Goal: Task Accomplishment & Management: Use online tool/utility

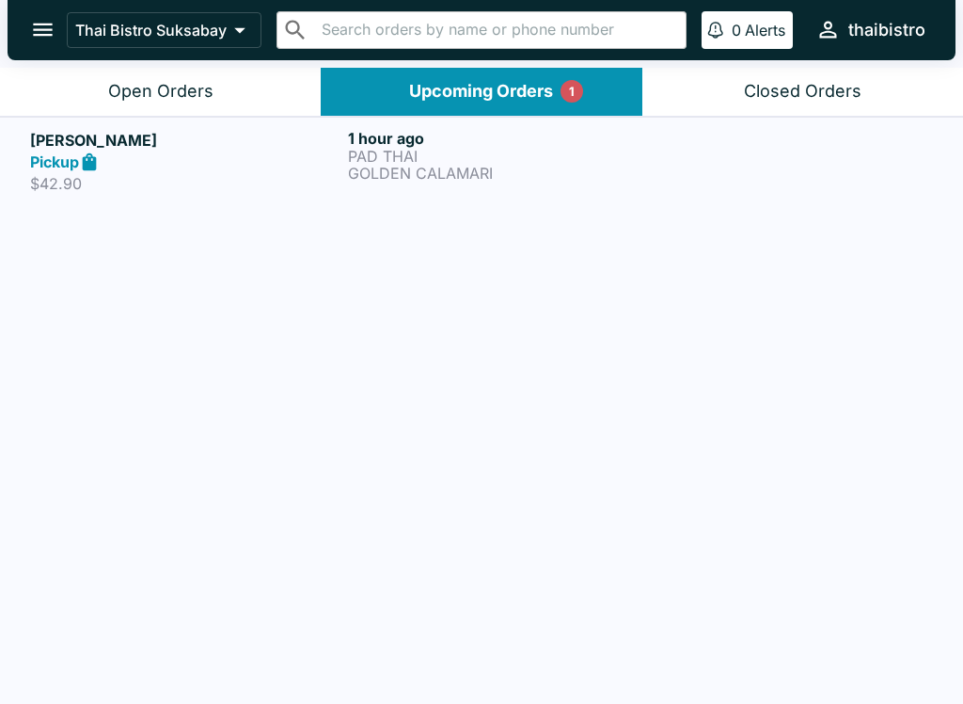
click at [606, 192] on div "1 hour ago PAD THAI GOLDEN CALAMARI" at bounding box center [503, 161] width 310 height 65
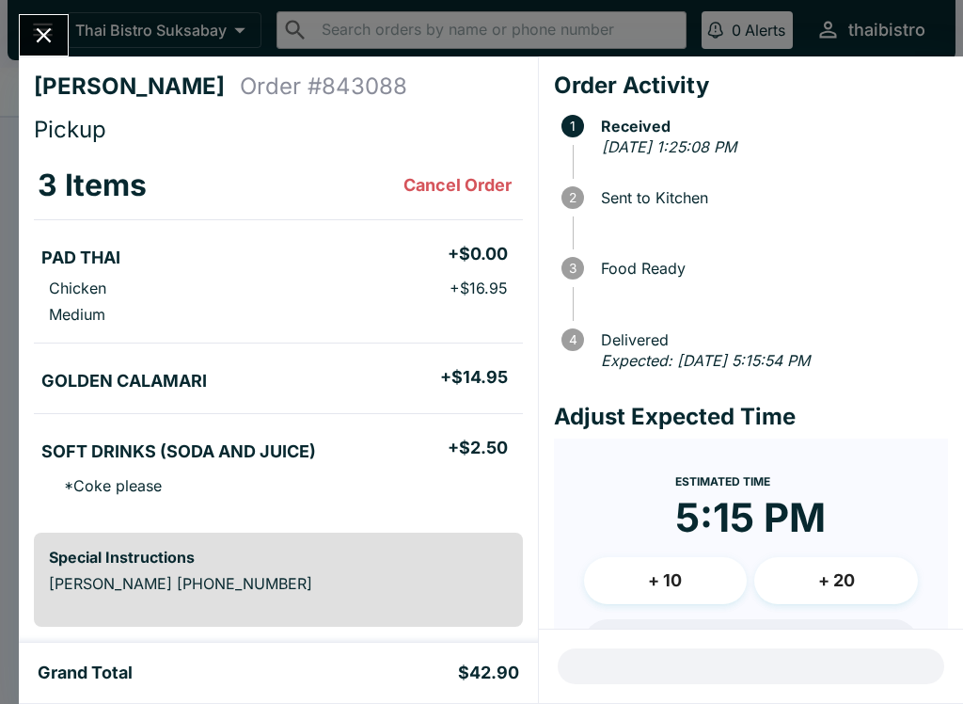
click at [8, 30] on div "[PERSON_NAME] Order # 843088 Pickup 3 Items Cancel Order PAD THAI + $0.00 Chick…" at bounding box center [481, 352] width 963 height 704
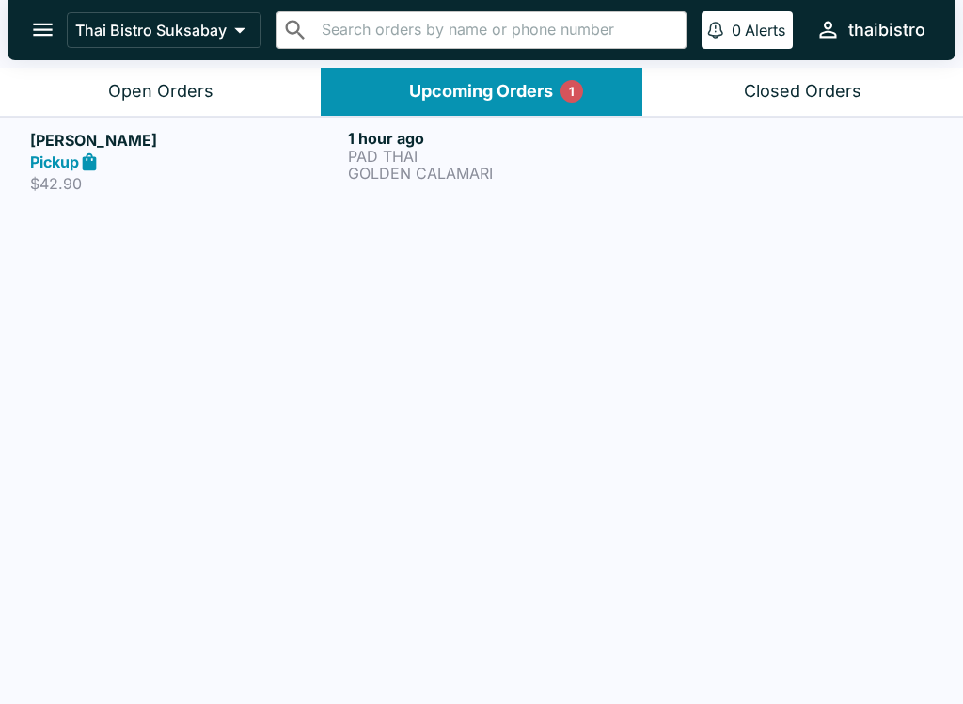
click at [147, 76] on button "Open Orders" at bounding box center [160, 92] width 321 height 48
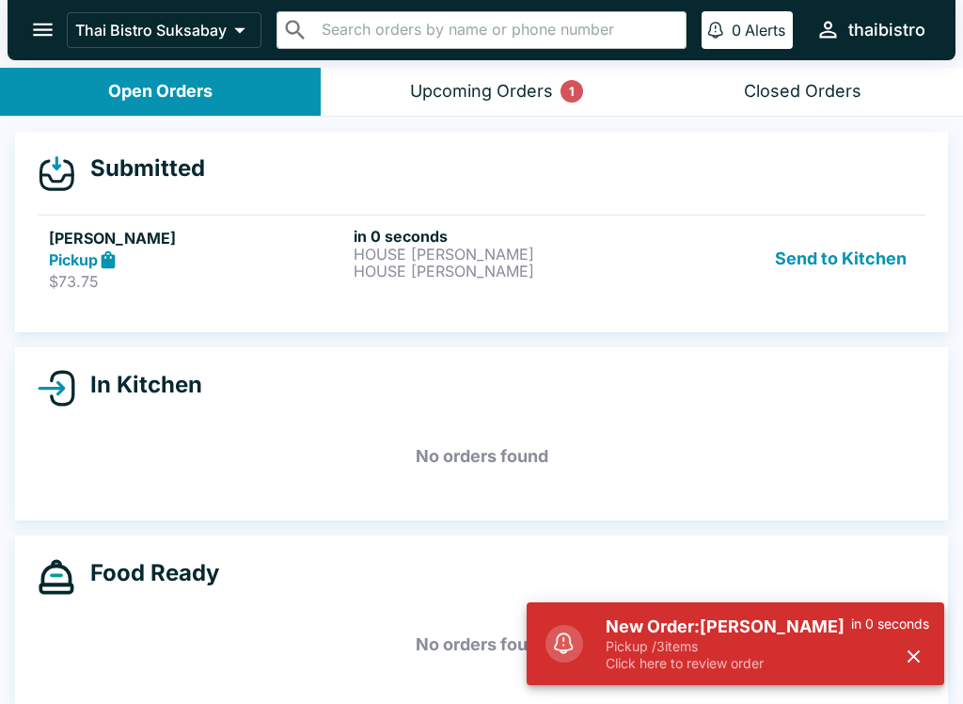
click at [590, 241] on h6 "in 0 seconds" at bounding box center [502, 236] width 297 height 19
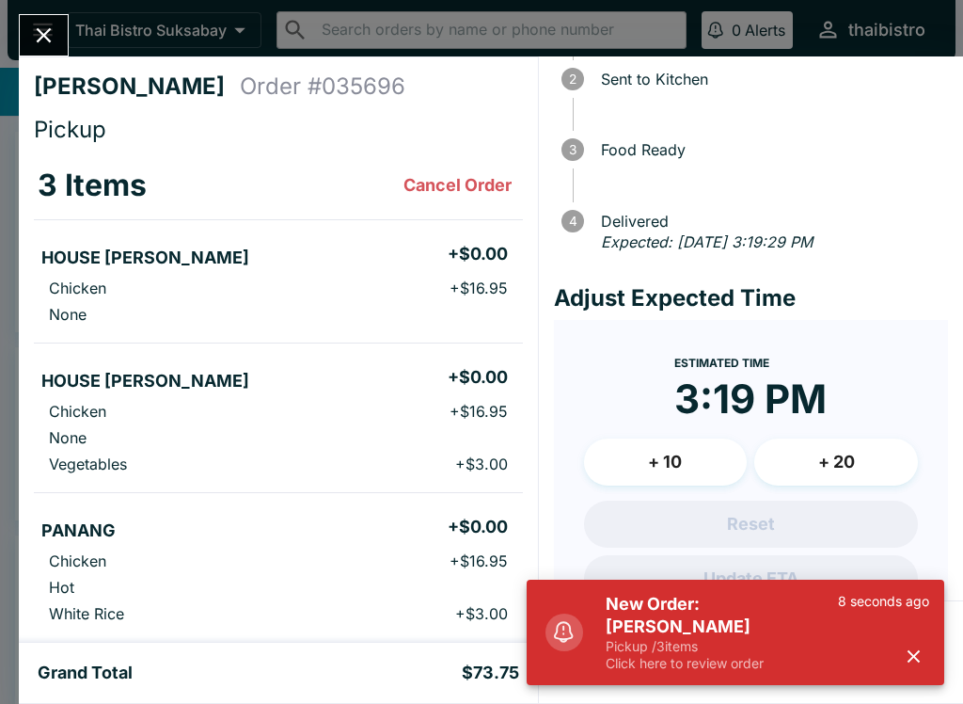
scroll to position [118, 0]
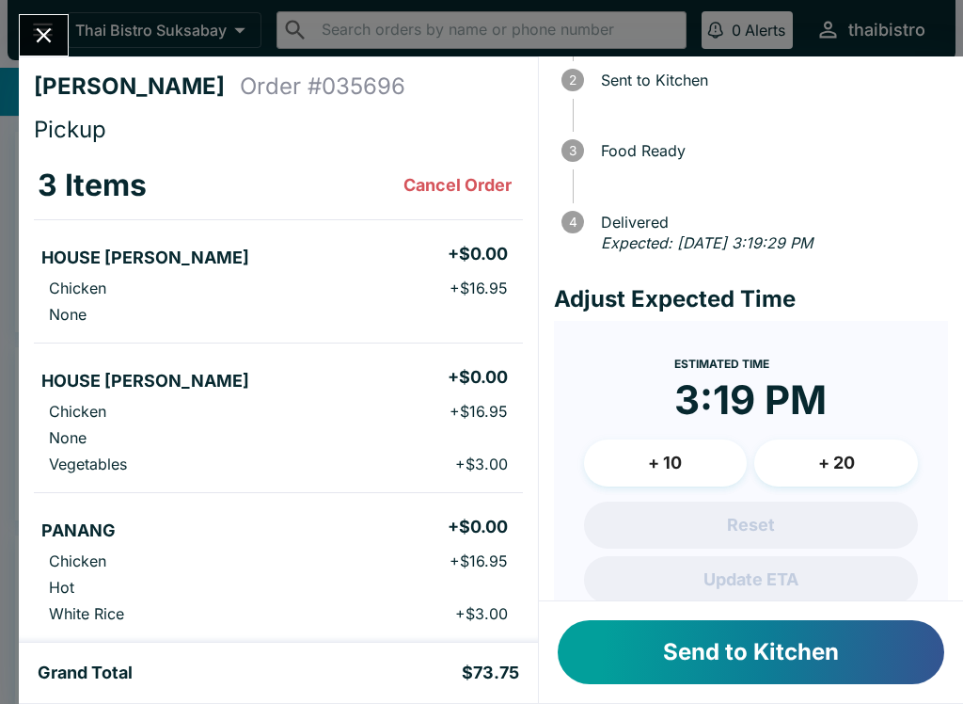
click at [884, 640] on button "Send to Kitchen" at bounding box center [751, 652] width 387 height 64
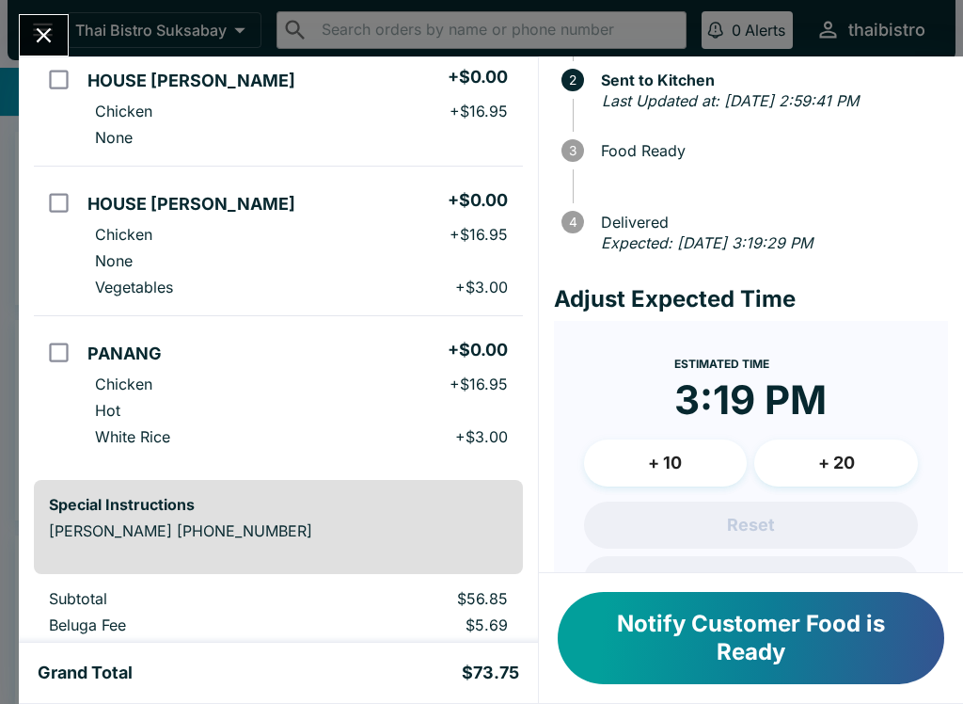
scroll to position [198, 0]
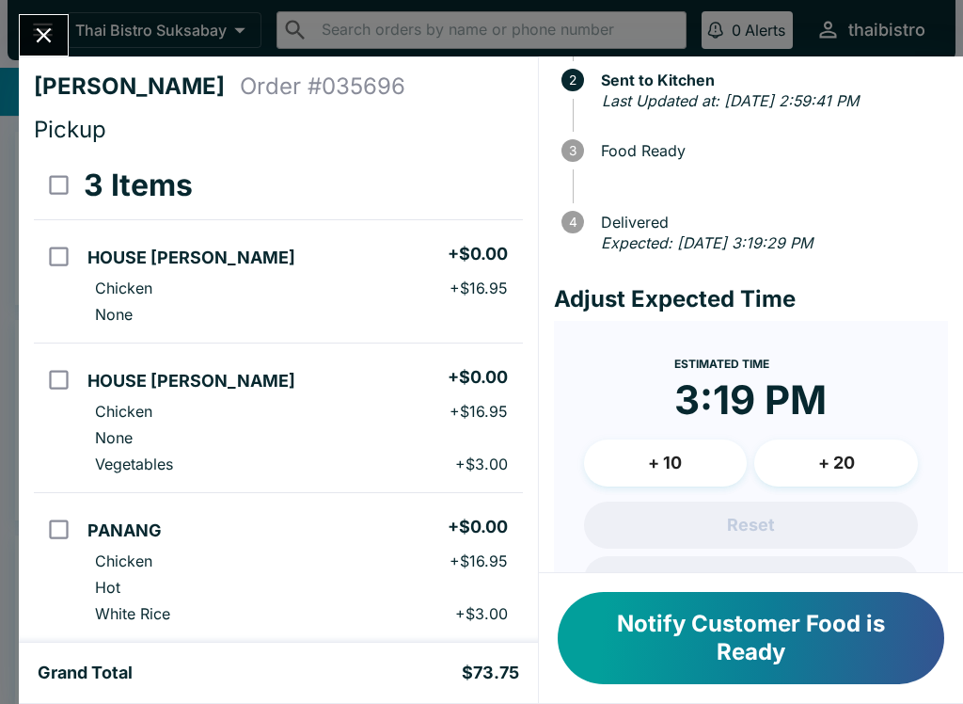
click at [49, 31] on icon "Close" at bounding box center [44, 35] width 15 height 15
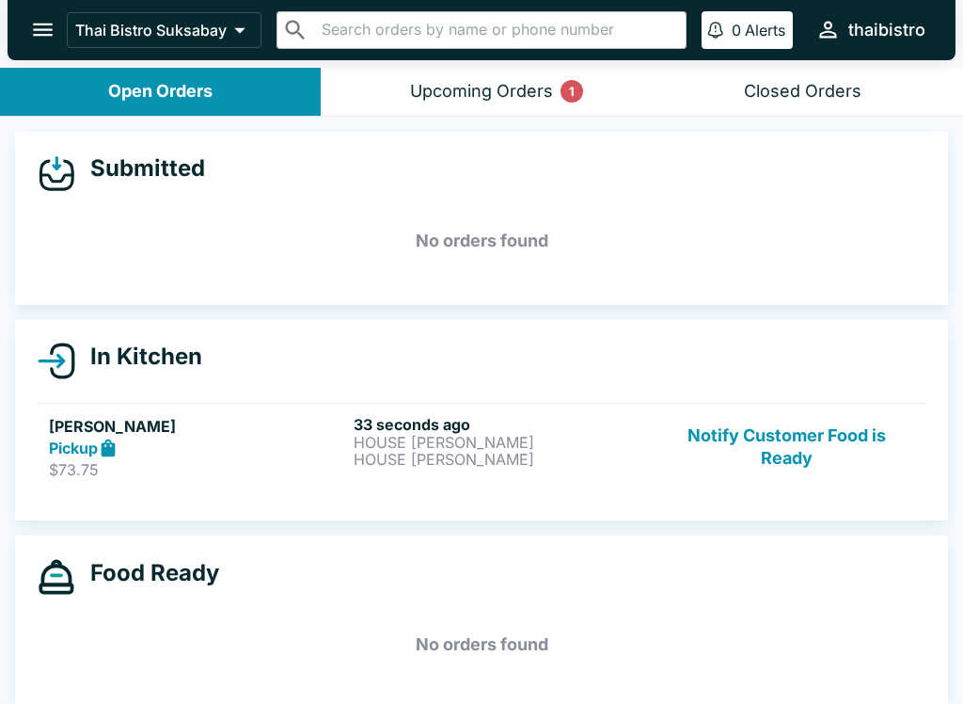
click at [432, 453] on p "HOUSE [PERSON_NAME]" at bounding box center [502, 459] width 297 height 17
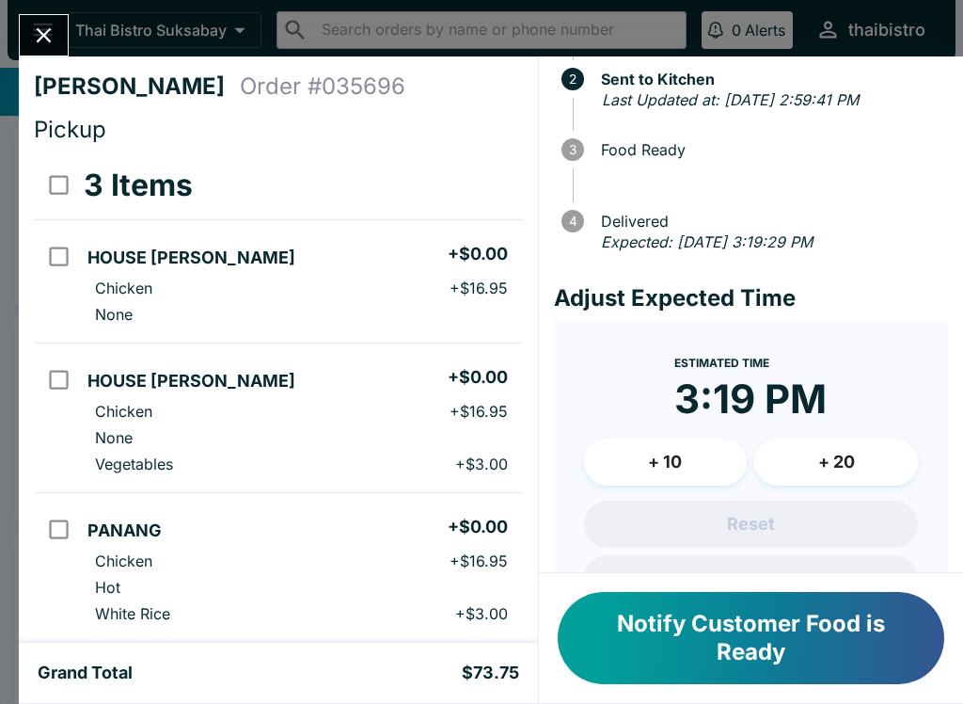
scroll to position [157, 0]
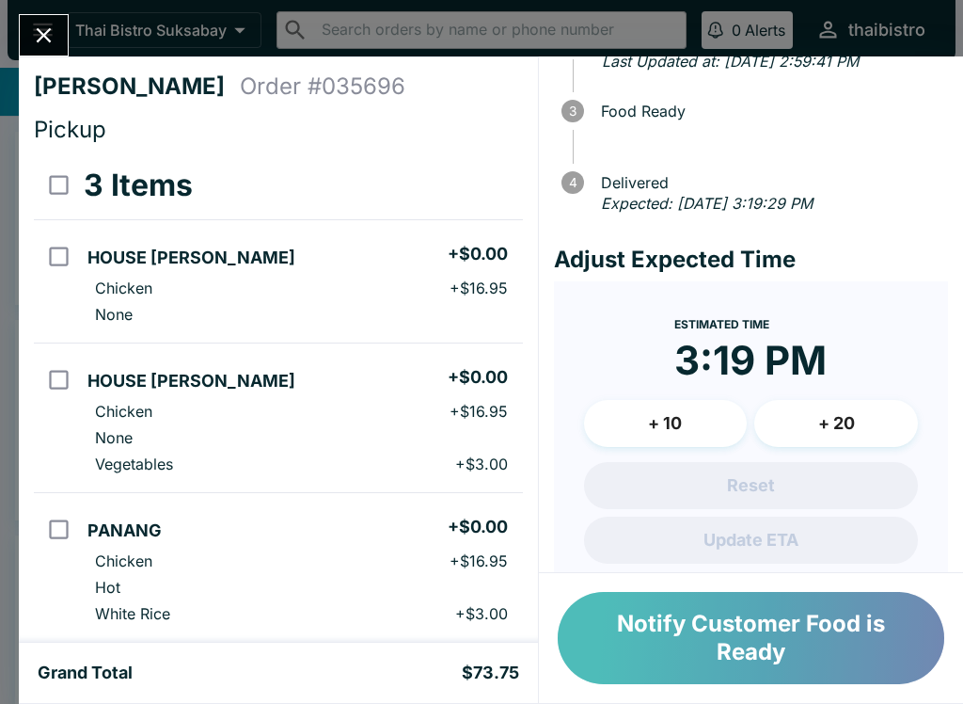
click at [838, 624] on button "Notify Customer Food is Ready" at bounding box center [751, 638] width 387 height 92
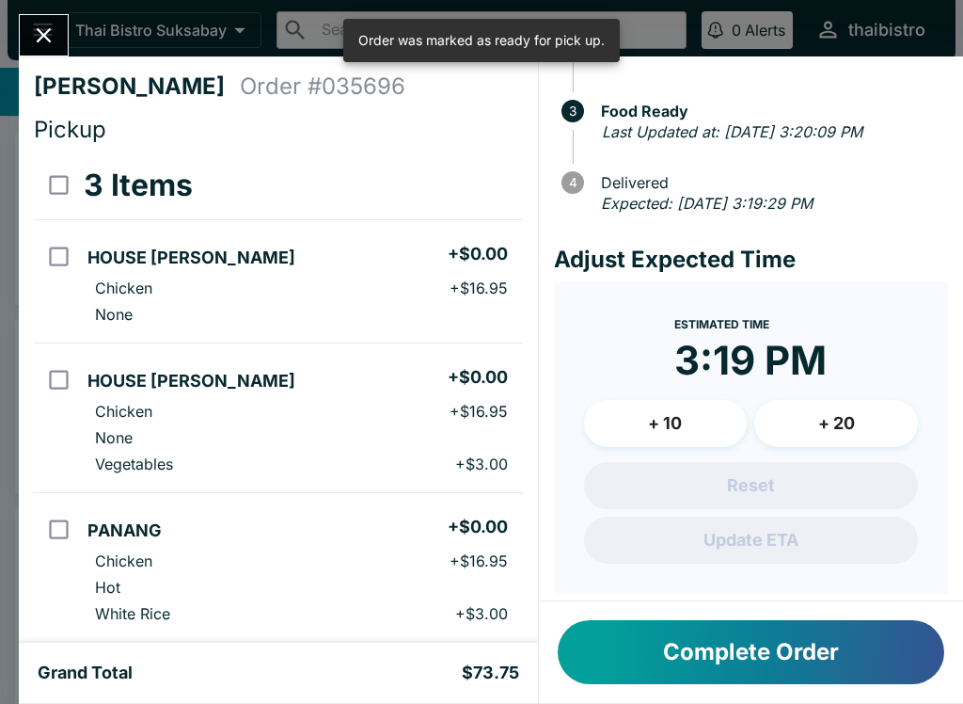
click at [820, 645] on button "Complete Order" at bounding box center [751, 652] width 387 height 64
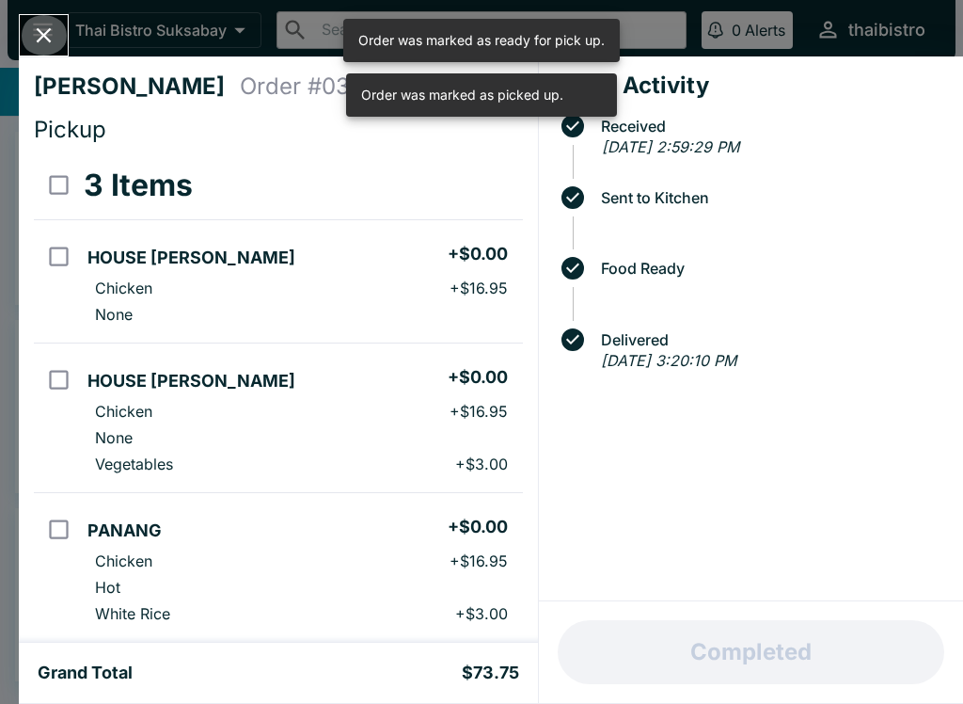
click at [55, 30] on icon "Close" at bounding box center [43, 35] width 25 height 25
